Goal: Task Accomplishment & Management: Use online tool/utility

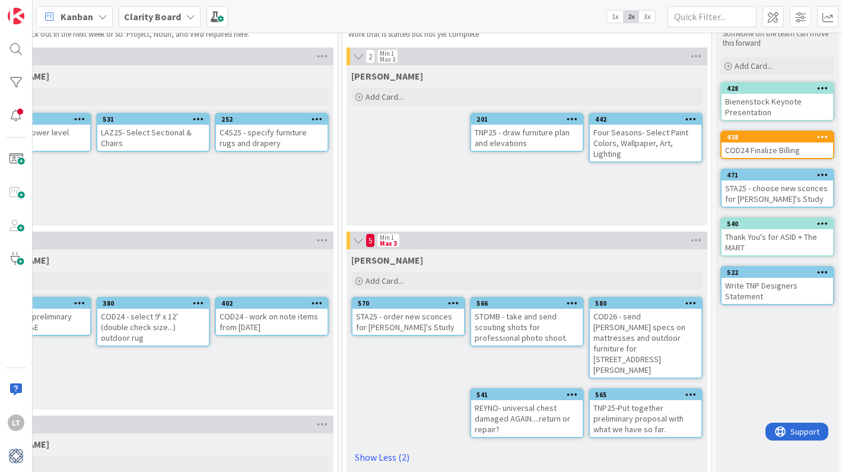
scroll to position [43, 703]
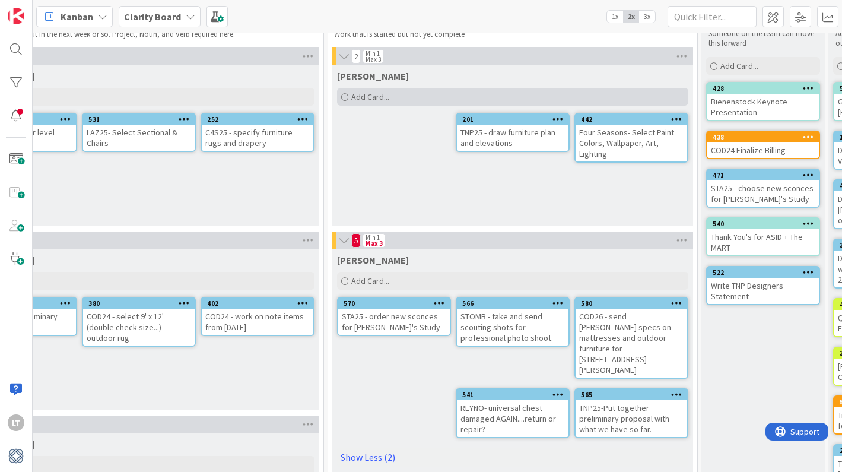
click at [399, 97] on div "Add Card..." at bounding box center [512, 97] width 351 height 18
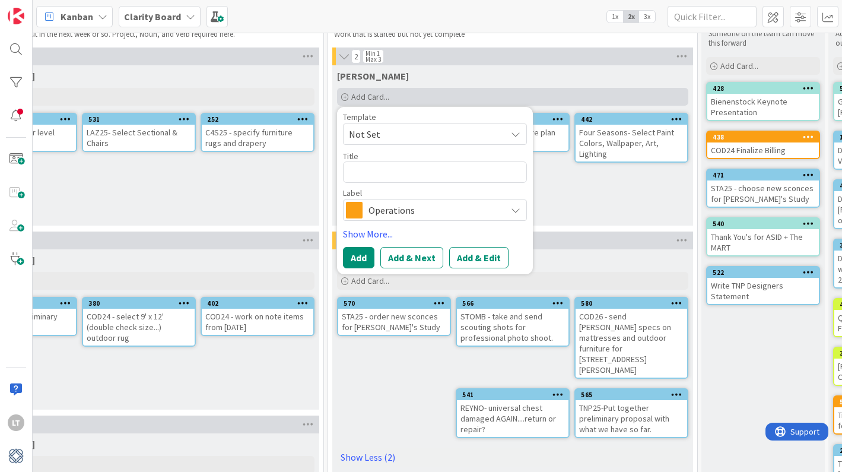
type textarea "x"
type textarea "M"
type textarea "x"
type textarea "MC"
type textarea "x"
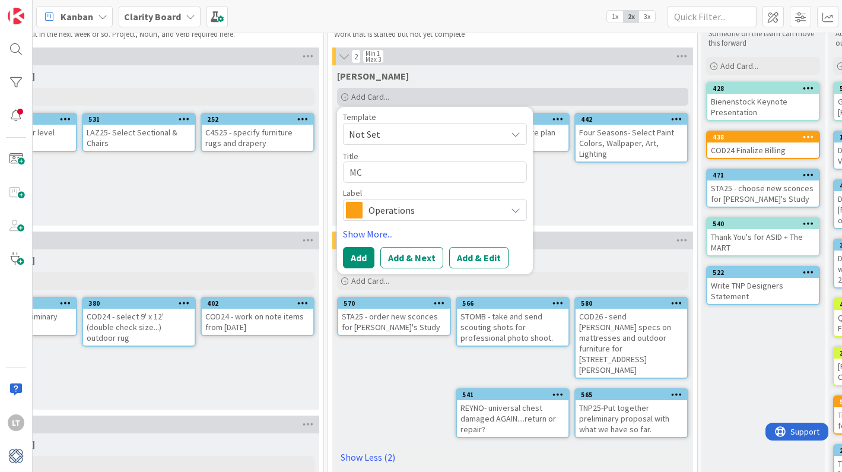
type textarea "MCM"
type textarea "x"
type textarea "MCMI"
type textarea "x"
type textarea "MCMIL"
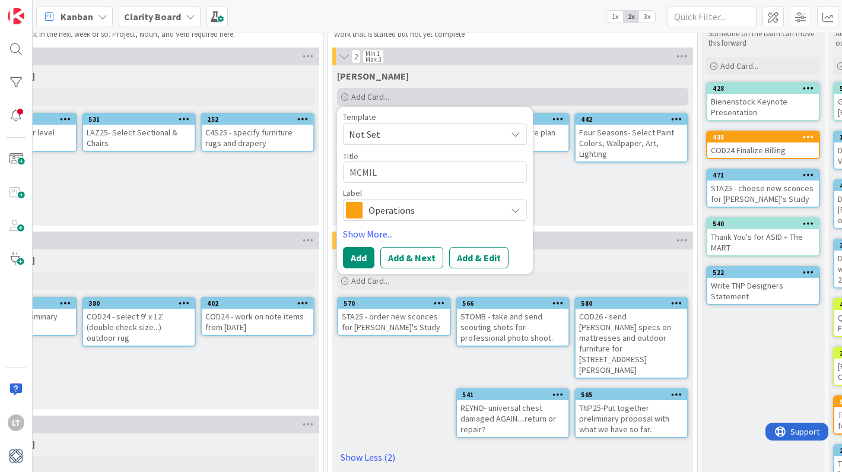
type textarea "x"
type textarea "MCMIL"
type textarea "x"
type textarea "MCMIL -"
type textarea "x"
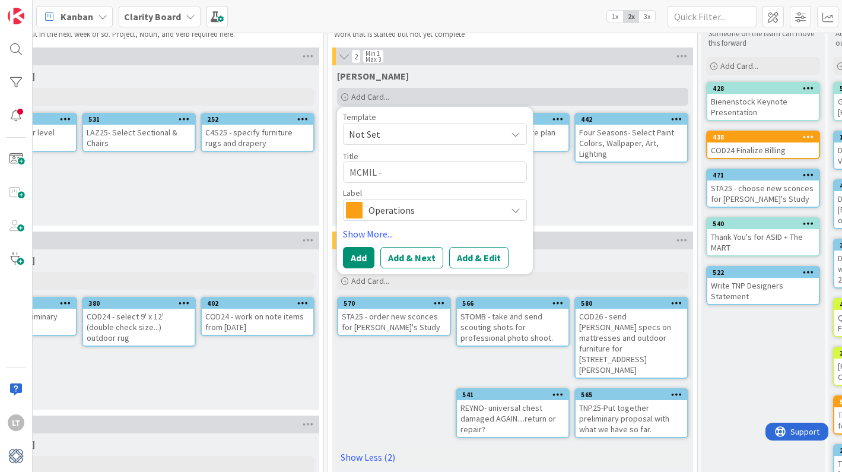
type textarea "MCMIL -"
type textarea "x"
type textarea "MCMIL - g"
type textarea "x"
type textarea "MCMIL - go"
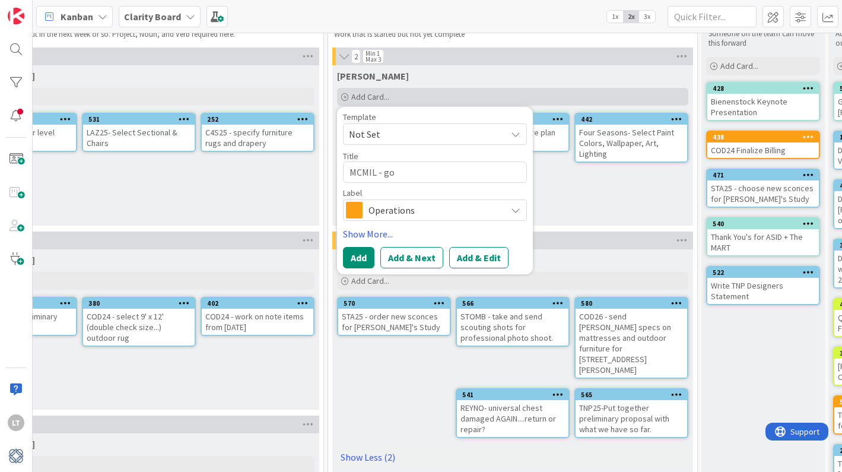
type textarea "x"
type textarea "MCMIL - go"
type textarea "x"
type textarea "MCMIL - go t"
type textarea "x"
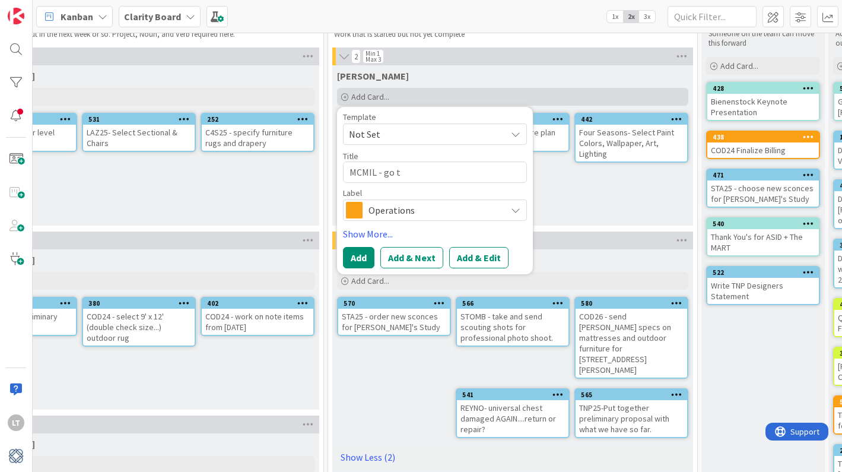
type textarea "MCMIL - go to"
type textarea "x"
type textarea "MCMIL - go to"
type textarea "x"
type textarea "MCMIL - go to s"
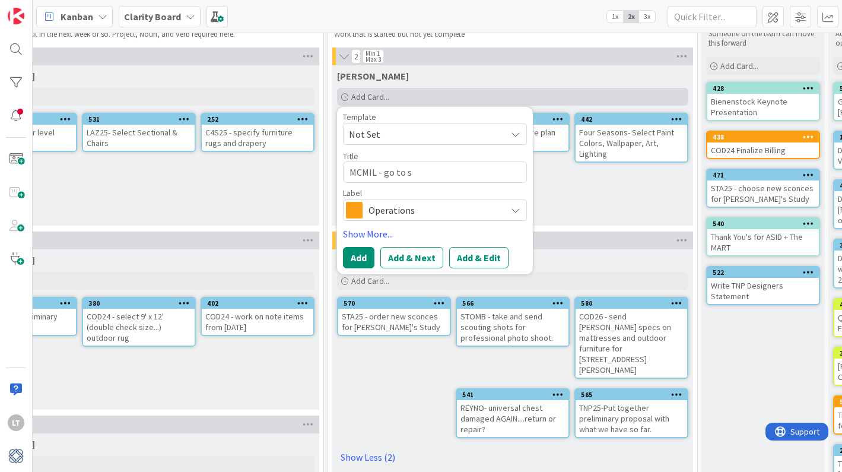
type textarea "x"
type textarea "MCMIL - go to si"
type textarea "x"
type textarea "MCMIL - go to sit"
type textarea "x"
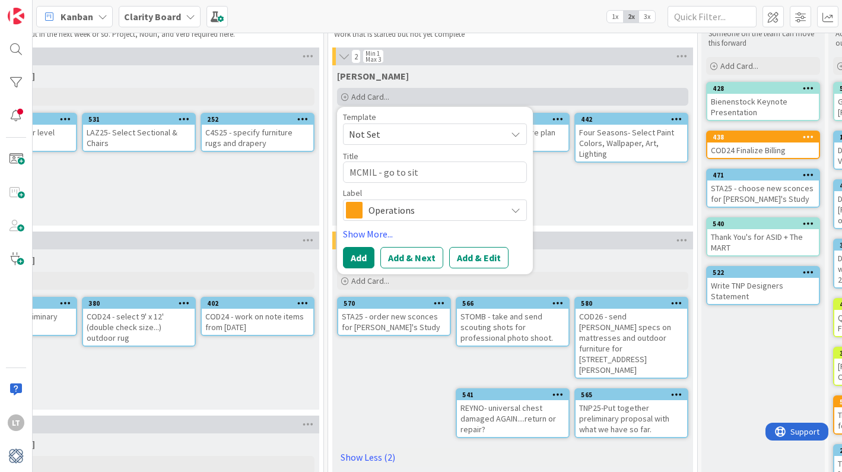
type textarea "MCMIL - go to site"
type textarea "x"
type textarea "MCMIL - go to site"
type textarea "x"
type textarea "MCMIL - go to site a"
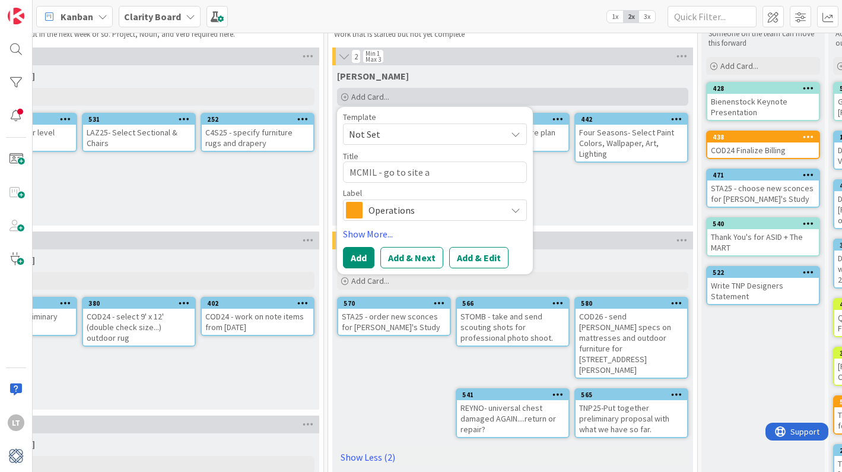
type textarea "x"
type textarea "MCMIL - go to site an"
type textarea "x"
type textarea "MCMIL - go to site and"
type textarea "x"
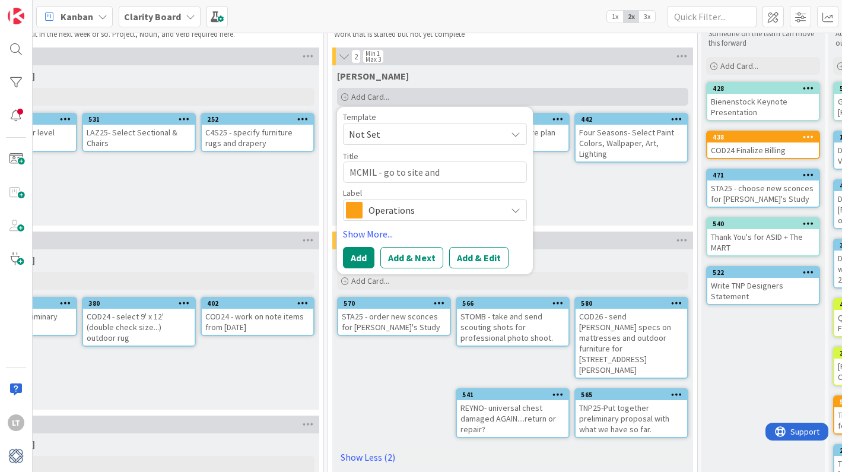
type textarea "MCMIL - go to site and"
type textarea "x"
type textarea "MCMIL - go to site and c"
type textarea "x"
type textarea "MCMIL - go to site and co"
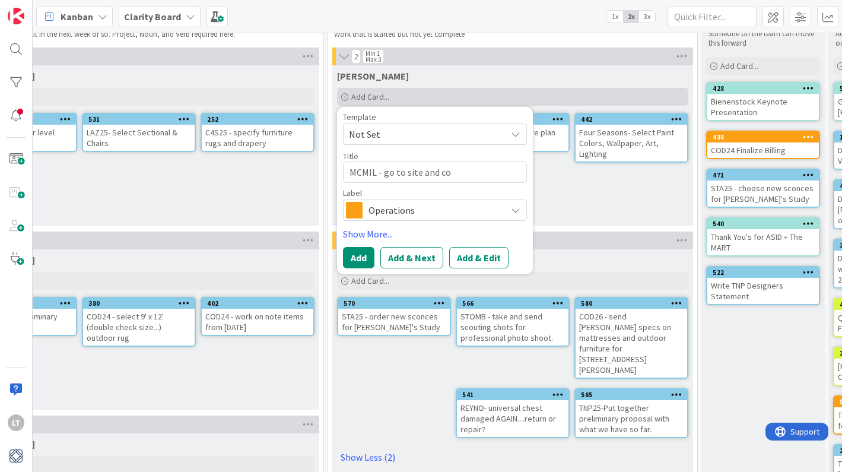
type textarea "x"
type textarea "MCMIL - go to site and cou"
type textarea "x"
type textarea "MCMIL - go to site and coun"
type textarea "x"
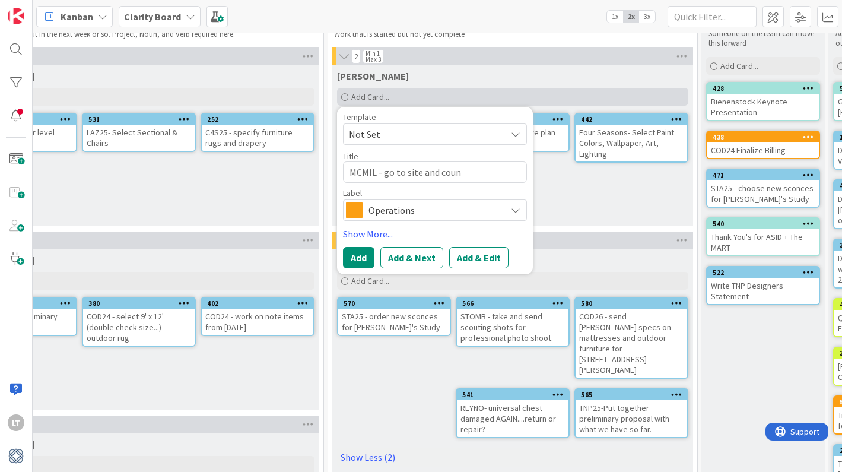
type textarea "MCMIL - go to site and count"
type textarea "x"
type textarea "MCMIL - go to site and count"
type textarea "x"
type textarea "MCMIL - go to site and count h"
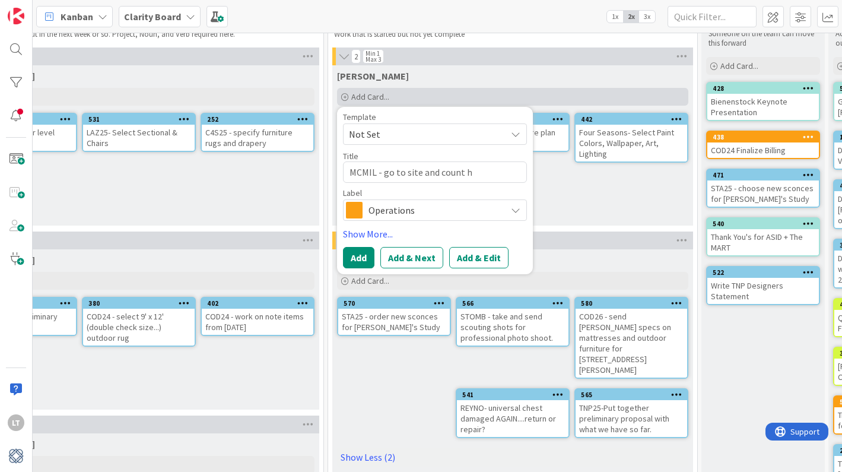
type textarea "x"
type textarea "MCMIL - go to site and count ho"
type textarea "x"
type textarea "MCMIL - go to site and count how"
type textarea "x"
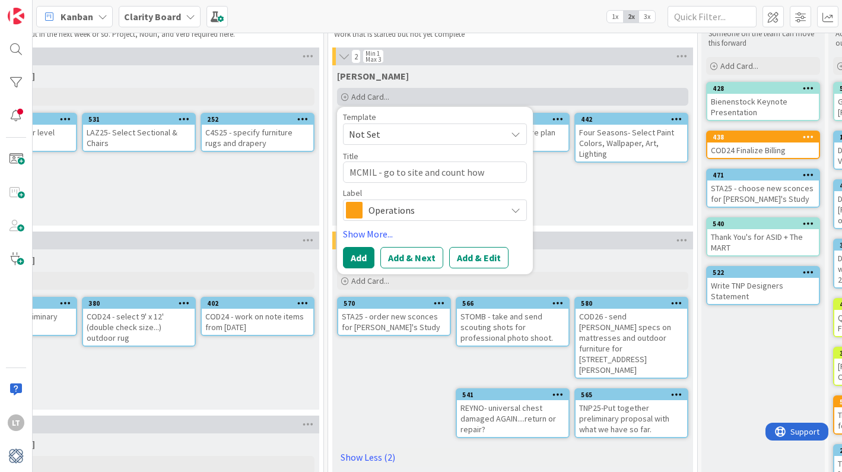
type textarea "MCMIL - go to site and count howm"
type textarea "x"
type textarea "MCMIL - go to site and count how"
type textarea "x"
type textarea "MCMIL - go to site and count how"
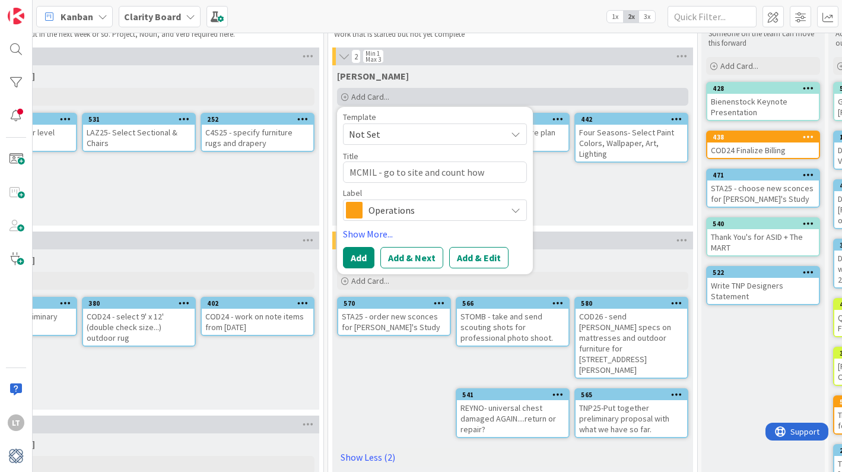
type textarea "x"
type textarea "MCMIL - go to site and count how m"
type textarea "x"
type textarea "MCMIL - go to site and count how ma"
type textarea "x"
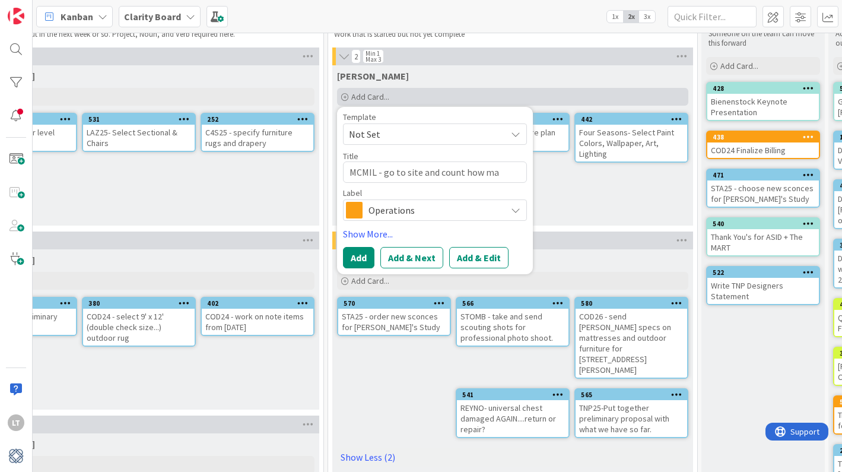
type textarea "MCMIL - go to site and count how man"
type textarea "x"
type textarea "MCMIL - go to site and count how man"
type textarea "x"
type textarea "MCMIL - go to site and count how man y"
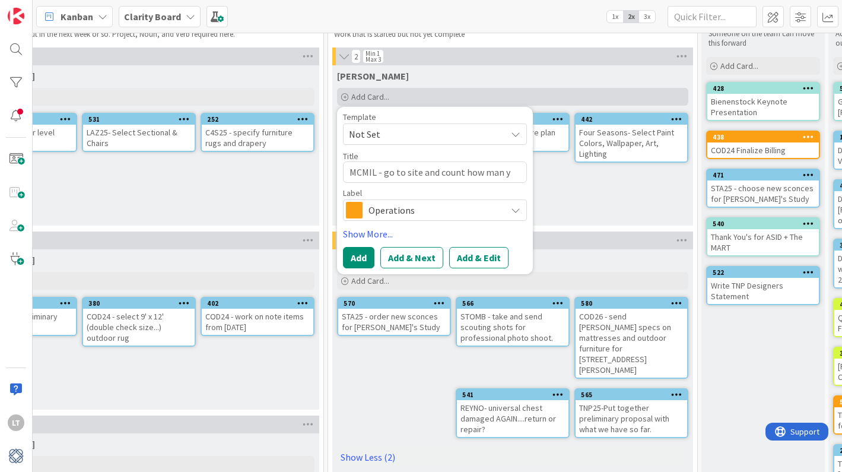
type textarea "x"
type textarea "MCMIL - go to site and count how man y"
type textarea "x"
type textarea "MCMIL - go to site and count how man y"
type textarea "x"
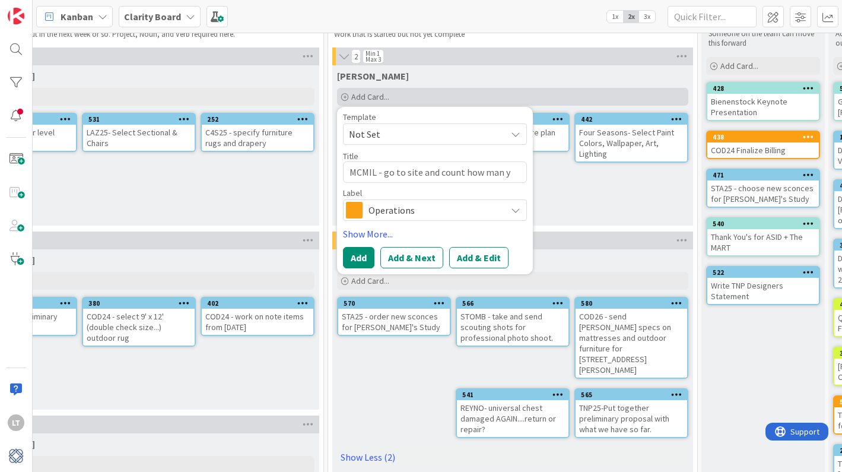
type textarea "MCMIL - go to site and count how man"
type textarea "x"
type textarea "MCMIL - go to site and count how man"
type textarea "x"
type textarea "MCMIL - go to site and count how many"
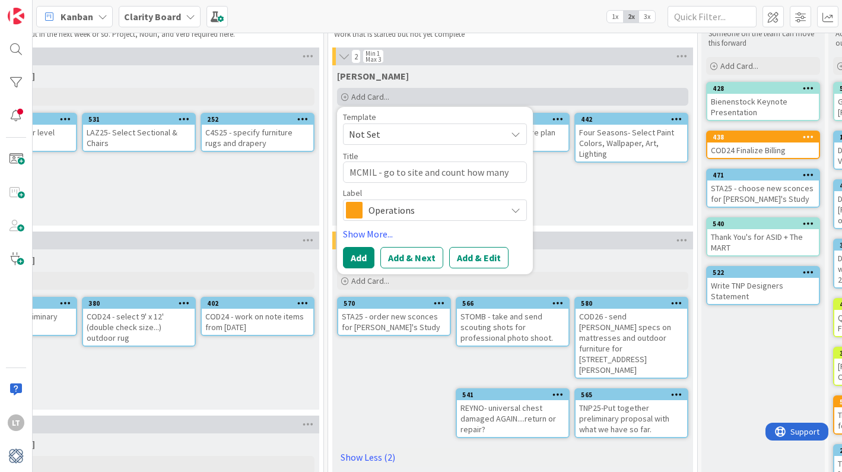
type textarea "x"
type textarea "MCMIL - go to site and count how many"
type textarea "x"
type textarea "MCMIL - go to site and count how many t"
type textarea "x"
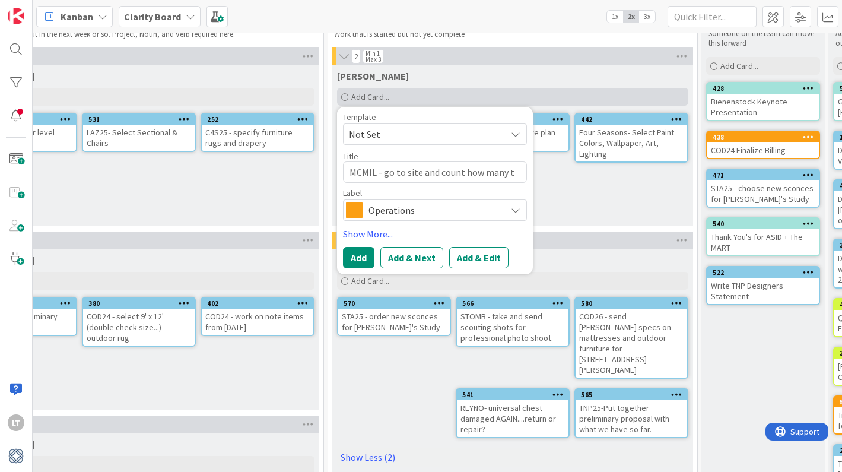
type textarea "MCMIL - go to site and count how many tu"
type textarea "x"
type textarea "MCMIL - go to site and count how many tur"
type textarea "x"
type textarea "MCMIL - go to site and count how many turt"
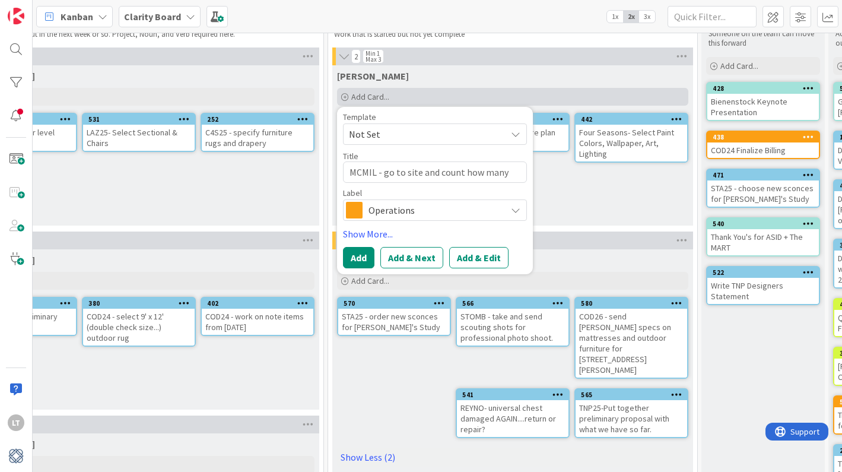
type textarea "x"
type textarea "MCMIL - go to site and count how many turtl"
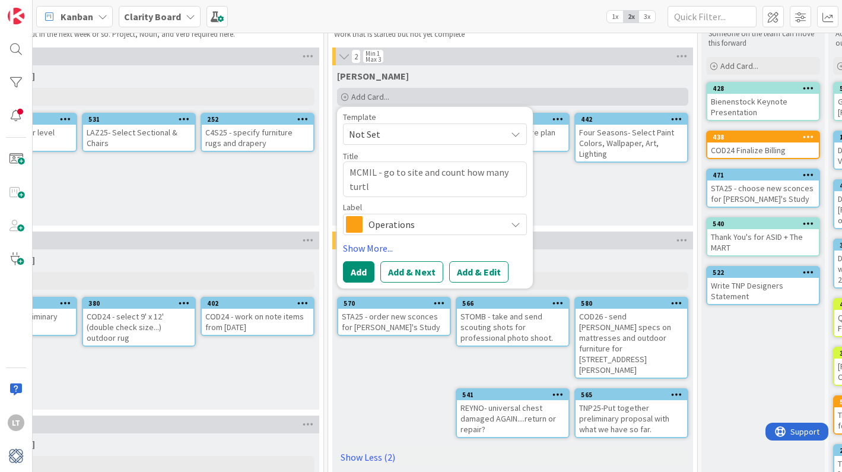
type textarea "x"
type textarea "MCMIL - go to site and count how many turtle"
type textarea "x"
type textarea "MCMIL - go to site and count how many turtle"
type textarea "x"
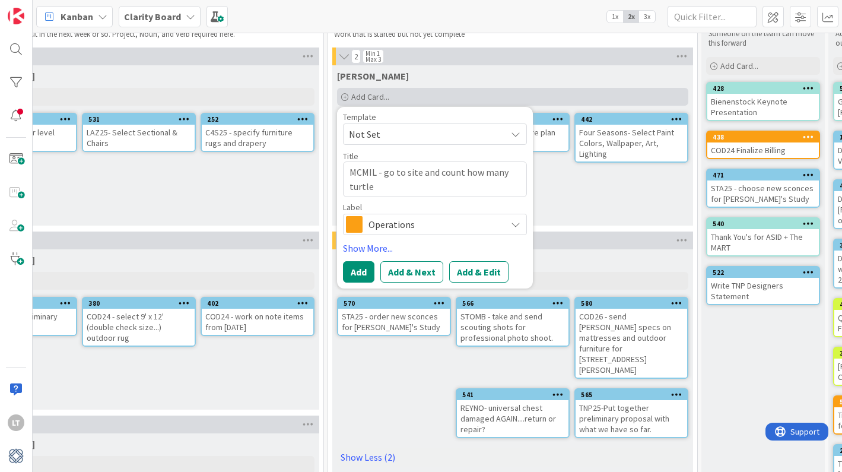
type textarea "MCMIL - go to site and count how many turtle l"
type textarea "x"
type textarea "MCMIL - go to site and count how many turtle li"
type textarea "x"
type textarea "MCMIL - go to site and count how many turtle lig"
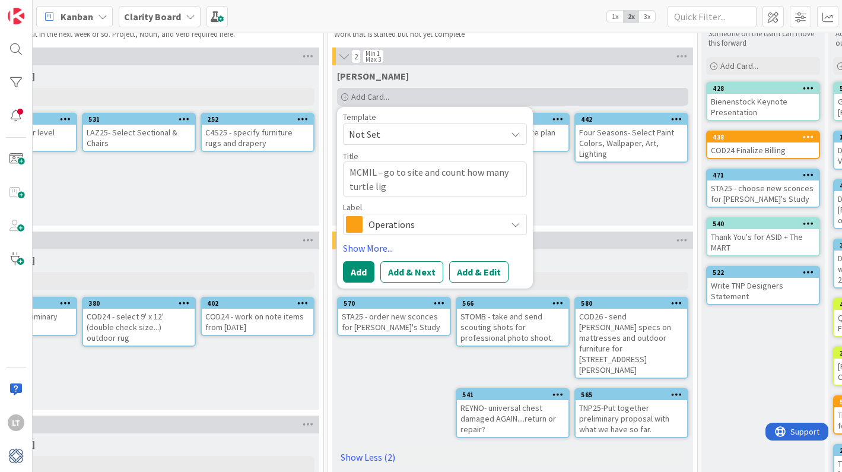
type textarea "x"
type textarea "MCMIL - go to site and count how many turtle ligh"
type textarea "x"
type textarea "MCMIL - go to site and count how many turtle light"
type textarea "x"
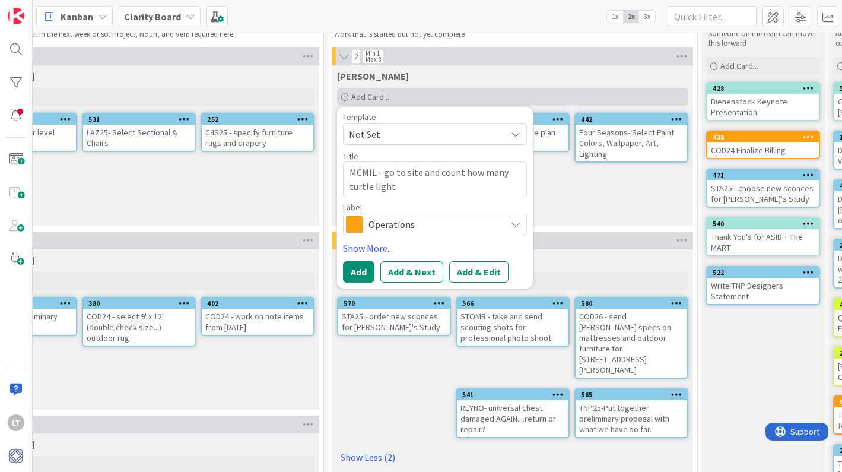
type textarea "MCMIL - go to site and count how many turtle light"
type textarea "x"
type textarea "MCMIL - go to site and count how many turtle light s"
type textarea "x"
type textarea "MCMIL - go to site and count how many turtle light"
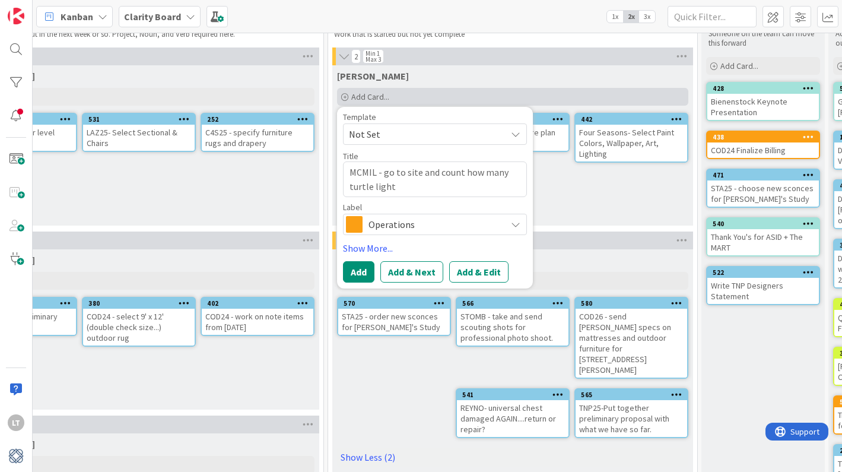
type textarea "x"
type textarea "MCMIL - go to site and count how many turtle light"
type textarea "x"
type textarea "MCMIL - go to site and count how many turtle lights"
type textarea "x"
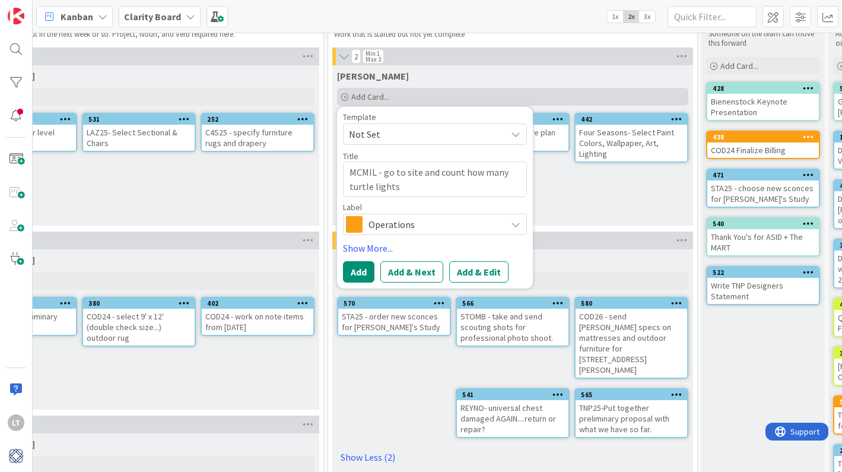
type textarea "MCMIL - go to site and count how many turtle lights"
type textarea "x"
type textarea "MCMIL - go to site and count how many turtle lights w"
type textarea "x"
type textarea "MCMIL - go to site and count how many turtle lights we"
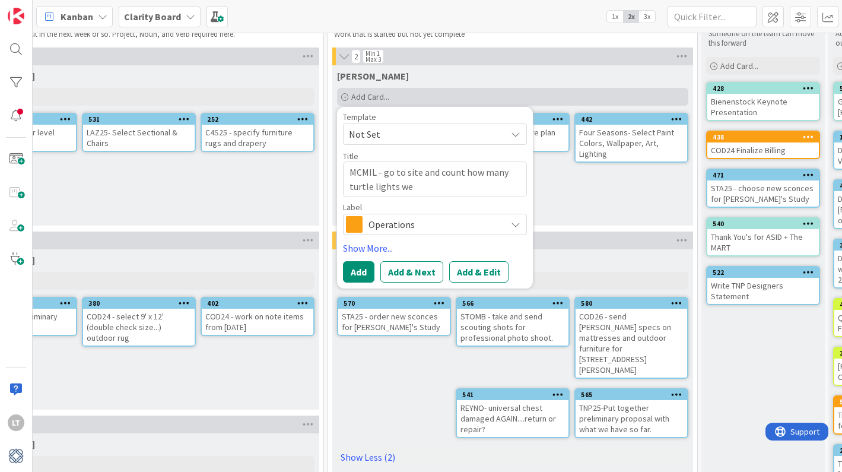
type textarea "x"
type textarea "MCMIL - go to site and count how many turtle lights we"
type textarea "x"
type textarea "MCMIL - go to site and count how many turtle lights we n"
type textarea "x"
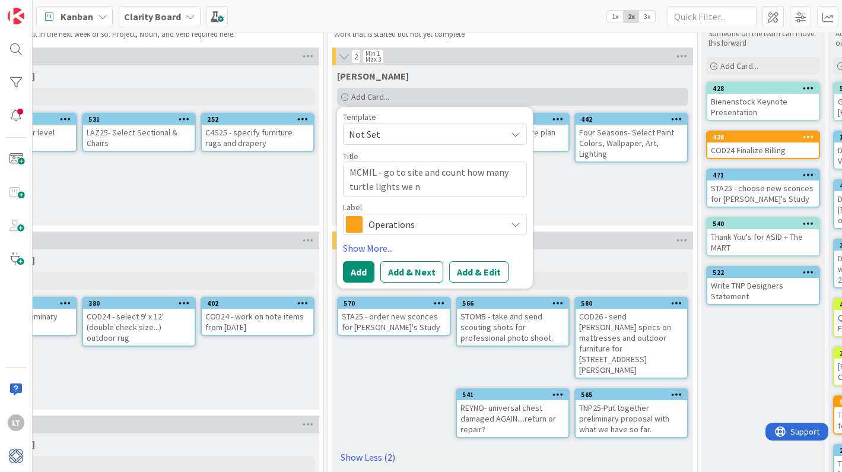
type textarea "MCMIL - go to site and count how many turtle lights we ne"
type textarea "x"
type textarea "MCMIL - go to site and count how many turtle lights we nee"
type textarea "x"
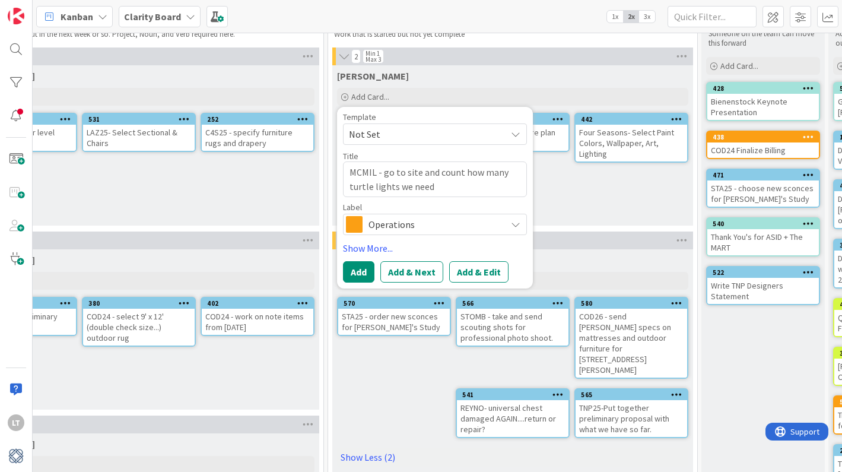
type textarea "MCMIL - go to site and count how many turtle lights we need"
click at [511, 222] on icon at bounding box center [515, 223] width 9 height 9
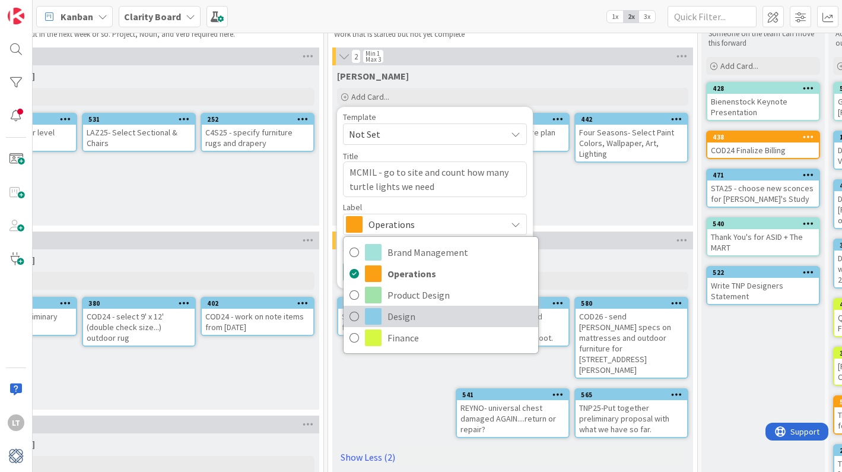
click at [358, 314] on icon at bounding box center [353, 316] width 9 height 18
type textarea "x"
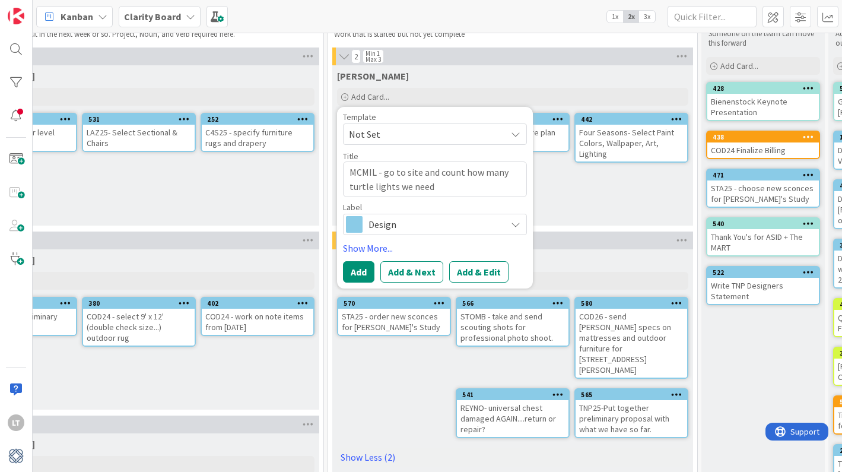
scroll to position [43, 701]
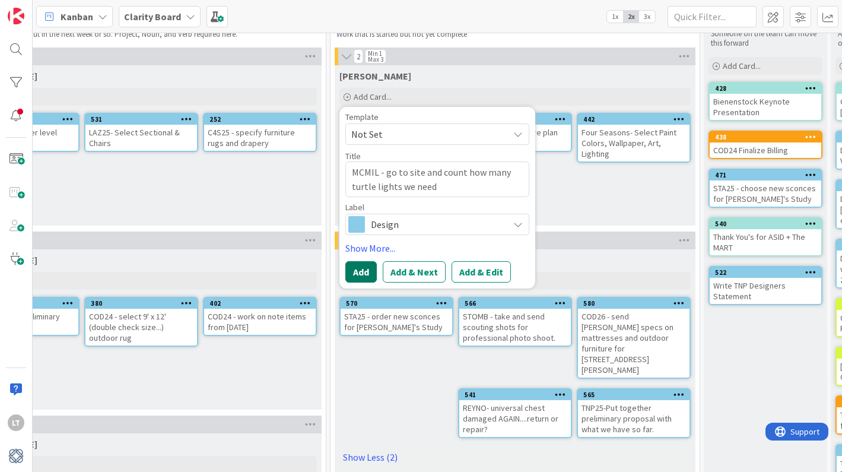
click at [367, 271] on button "Add" at bounding box center [360, 271] width 31 height 21
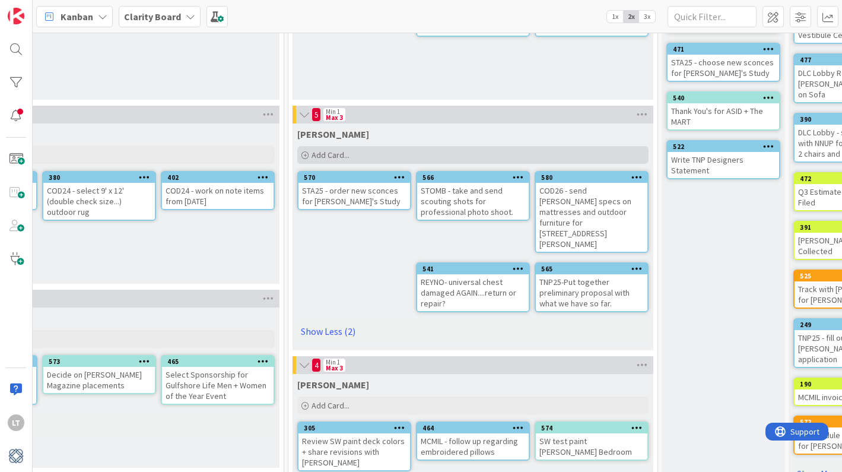
scroll to position [170, 743]
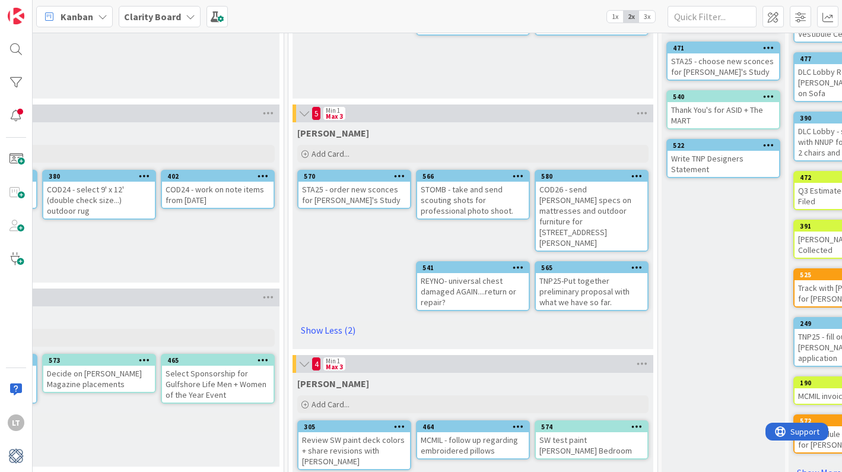
click at [562, 190] on div "COD26 - send [PERSON_NAME] specs on mattresses and outdoor furniture for [STREE…" at bounding box center [592, 216] width 112 height 69
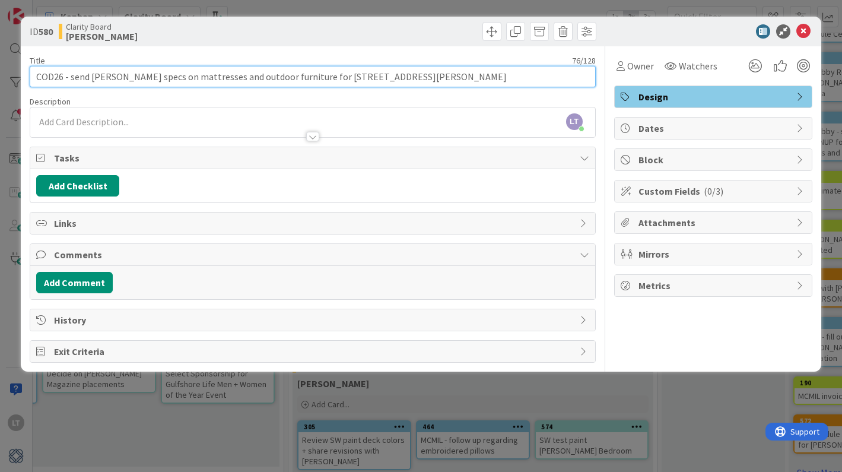
click at [62, 75] on input "COD26 - send [PERSON_NAME] specs on mattresses and outdoor furniture for [STREE…" at bounding box center [312, 76] width 565 height 21
type input "COD25 - send [PERSON_NAME] specs on mattresses and outdoor furniture for [STREE…"
click at [676, 326] on div "Owner Watchers Design Dates Block Custom Fields ( 0/3 ) Attachments Mirrors Met…" at bounding box center [713, 204] width 198 height 316
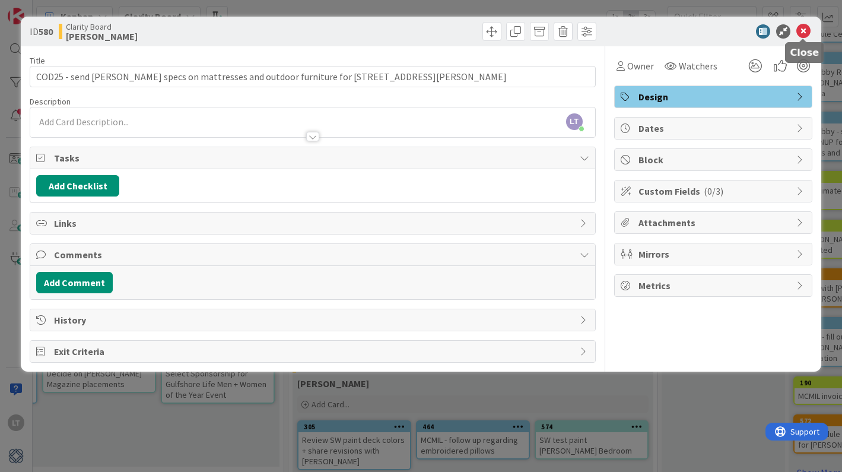
click at [799, 28] on icon at bounding box center [803, 31] width 14 height 14
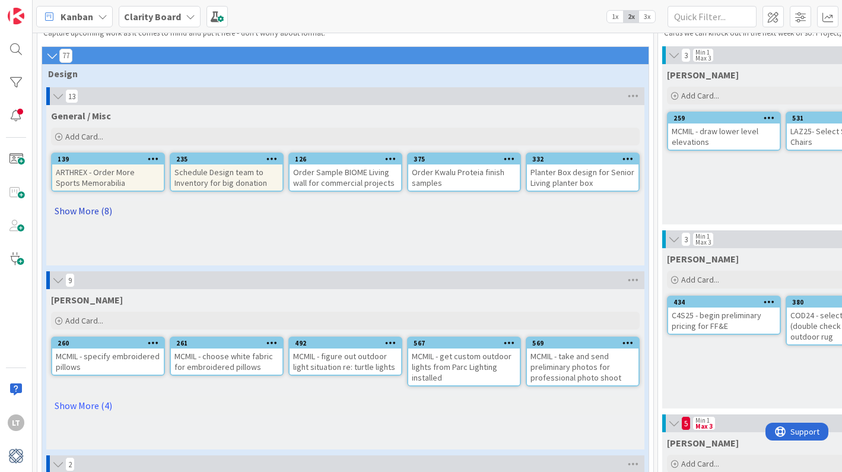
scroll to position [43, 0]
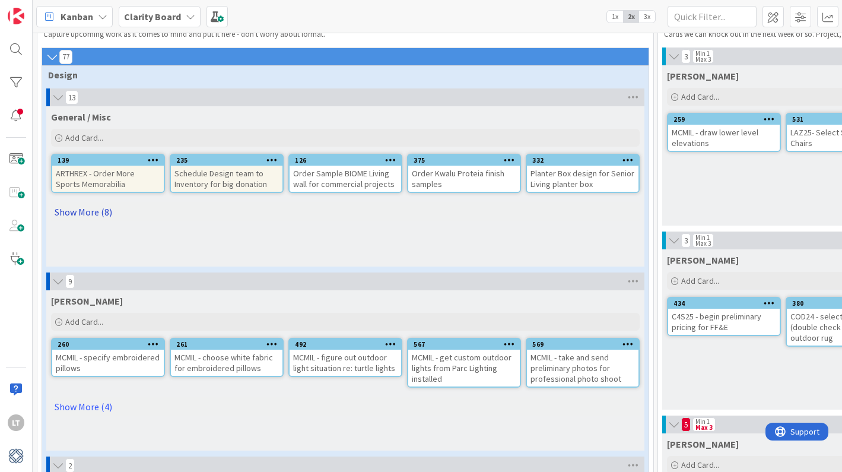
click at [91, 208] on link "Show More (8)" at bounding box center [345, 211] width 588 height 19
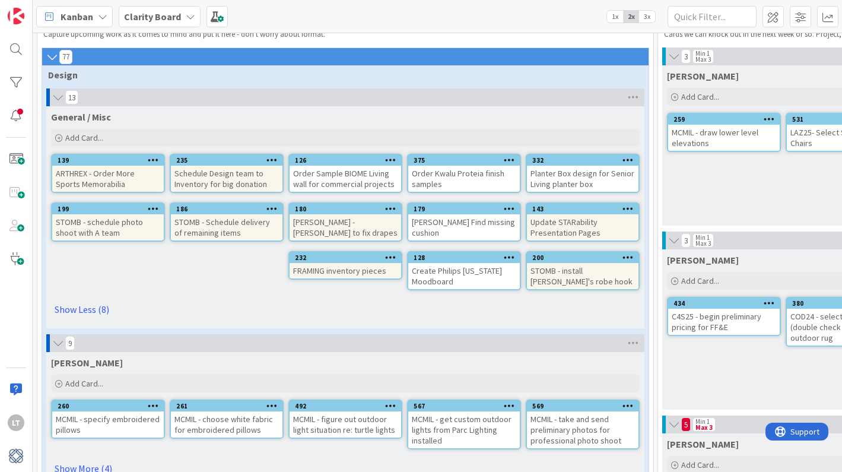
click at [240, 169] on div "Schedule Design team to Inventory for big donation" at bounding box center [227, 178] width 112 height 26
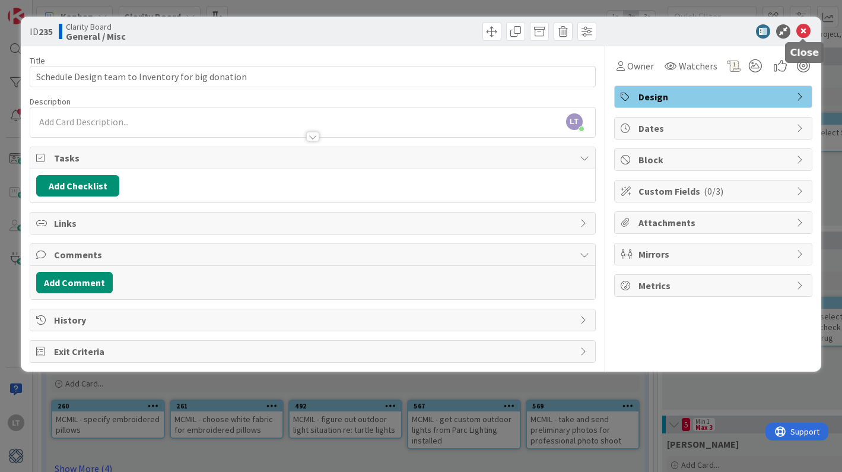
click at [800, 30] on icon at bounding box center [803, 31] width 14 height 14
